Goal: Task Accomplishment & Management: Use online tool/utility

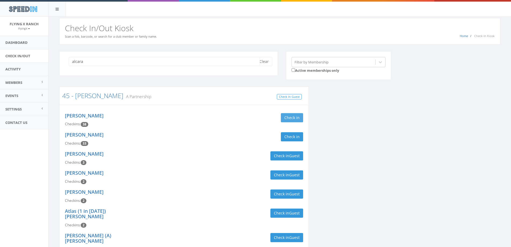
type input "alcara"
click at [285, 118] on button "Check in" at bounding box center [292, 117] width 22 height 9
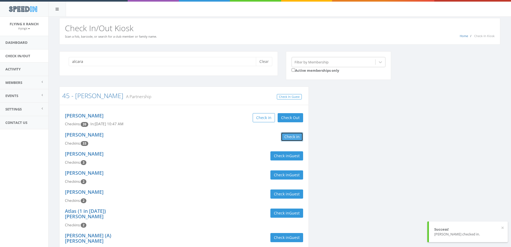
click at [291, 134] on button "Check in" at bounding box center [292, 136] width 22 height 9
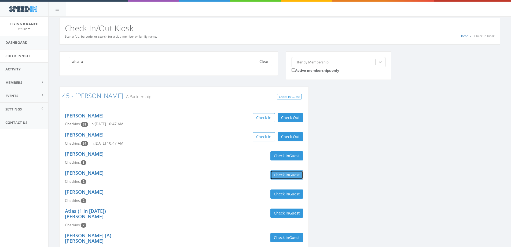
click at [287, 175] on button "Check in Guest" at bounding box center [286, 174] width 33 height 9
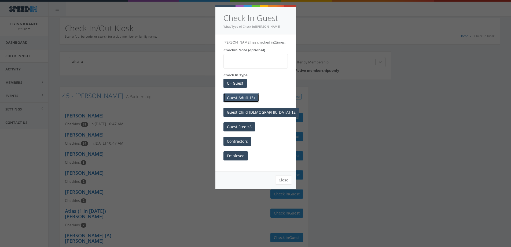
click at [251, 95] on button "Guest Adult 13+" at bounding box center [242, 97] width 36 height 9
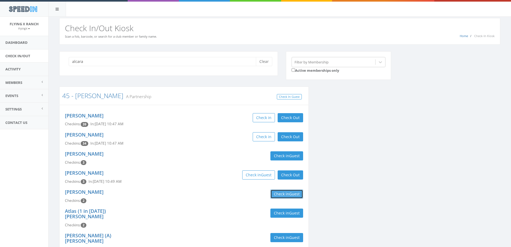
click at [282, 196] on button "Check in Guest" at bounding box center [286, 193] width 33 height 9
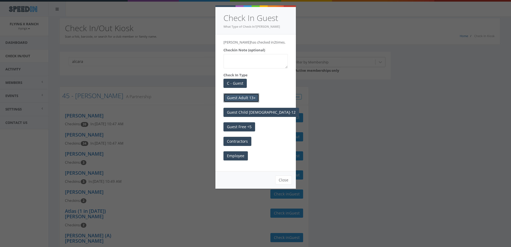
click at [251, 99] on button "Guest Adult 13+" at bounding box center [242, 97] width 36 height 9
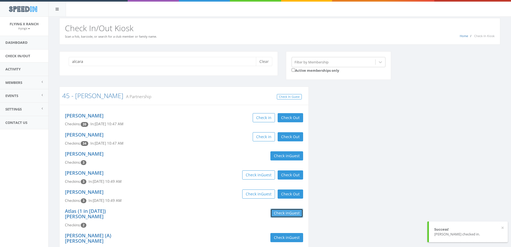
click at [291, 213] on span "Guest" at bounding box center [294, 212] width 10 height 5
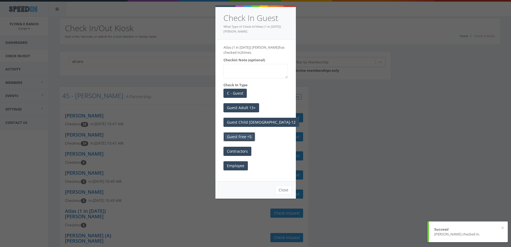
click at [240, 136] on button "Guest Free <5" at bounding box center [240, 136] width 32 height 9
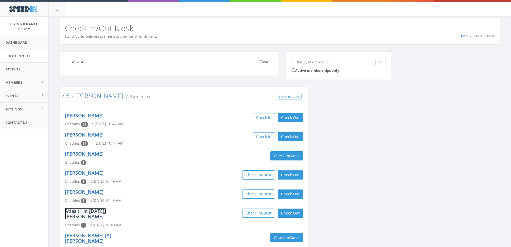
click at [96, 211] on link "Atlas (1 in [DATE]) [PERSON_NAME]" at bounding box center [85, 213] width 41 height 12
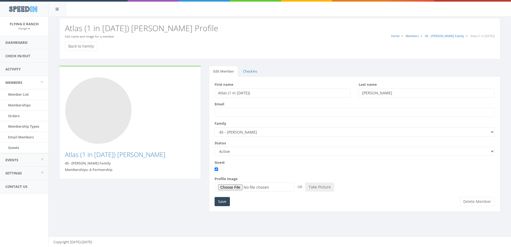
click at [230, 91] on input "Atlas (1 in 2023)" at bounding box center [283, 92] width 136 height 9
click at [243, 93] on input "Atlas (3 in 2023)" at bounding box center [283, 92] width 136 height 9
type input "Atlas (3 in 2025)"
click at [223, 203] on input "Save" at bounding box center [222, 201] width 15 height 9
click at [21, 57] on link "Check In/Out" at bounding box center [24, 55] width 48 height 13
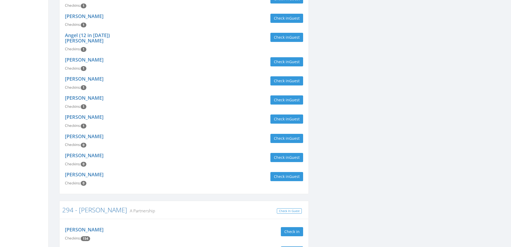
scroll to position [698, 0]
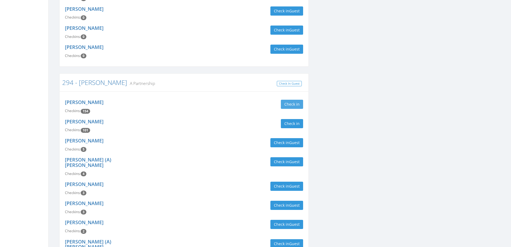
type input "crump"
click at [288, 100] on button "Check in" at bounding box center [292, 104] width 22 height 9
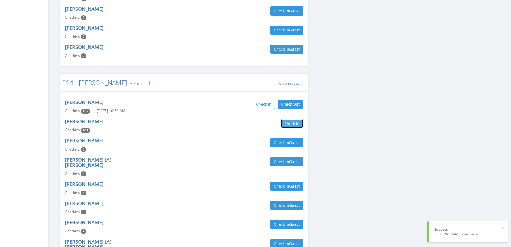
click at [291, 119] on button "Check in" at bounding box center [292, 123] width 22 height 9
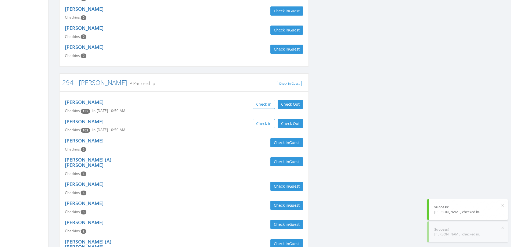
click at [206, 116] on div "Kelly Crump Checkins: 102 In: Aug 15, 10:50 AM Check in Check Out Check Out" at bounding box center [184, 125] width 246 height 19
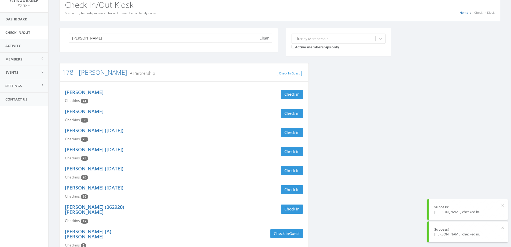
scroll to position [0, 0]
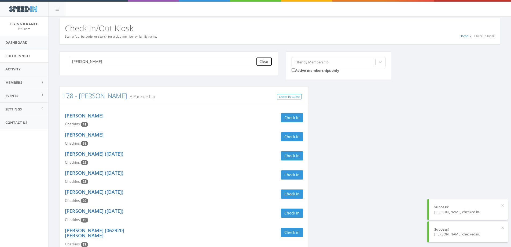
click at [268, 59] on button "Clear" at bounding box center [264, 61] width 16 height 9
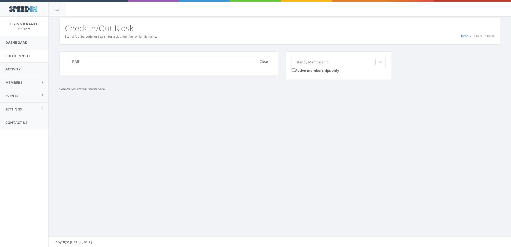
type input "RAIKI"
click at [264, 61] on button "Clear" at bounding box center [264, 61] width 16 height 9
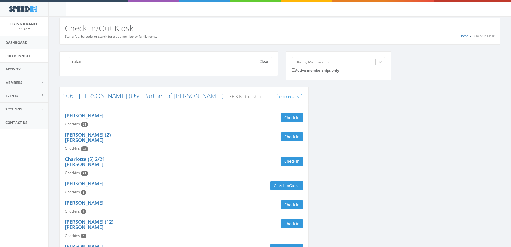
type input "rakai"
click at [267, 60] on button "Clear" at bounding box center [264, 61] width 16 height 9
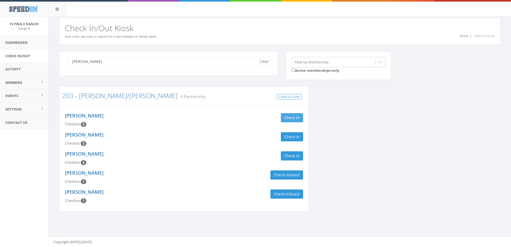
type input "walker"
click at [299, 114] on button "Check in" at bounding box center [292, 117] width 22 height 9
click at [294, 135] on button "Check in" at bounding box center [292, 136] width 22 height 9
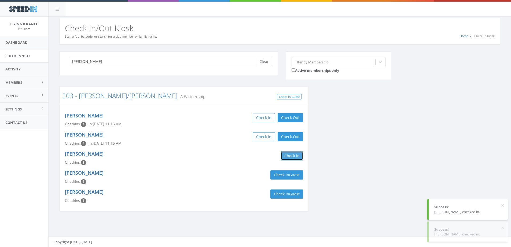
click at [292, 156] on button "Check in" at bounding box center [292, 155] width 22 height 9
click at [170, 154] on div "Ron Saiki Checkins: 4 In: Aug 15, 11:16 AM Check in Check Out Check Out" at bounding box center [184, 157] width 246 height 19
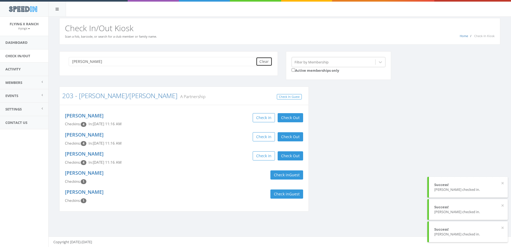
click at [266, 61] on button "Clear" at bounding box center [264, 61] width 16 height 9
